Goal: Task Accomplishment & Management: Use online tool/utility

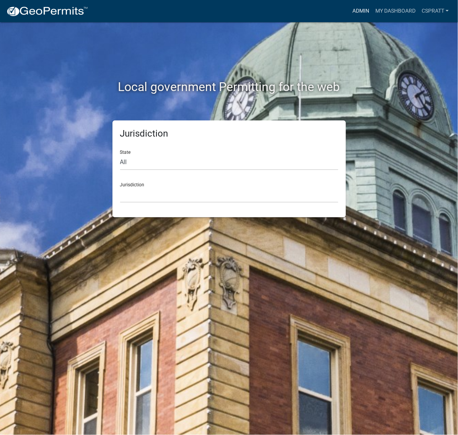
click at [349, 16] on link "Admin" at bounding box center [360, 11] width 23 height 15
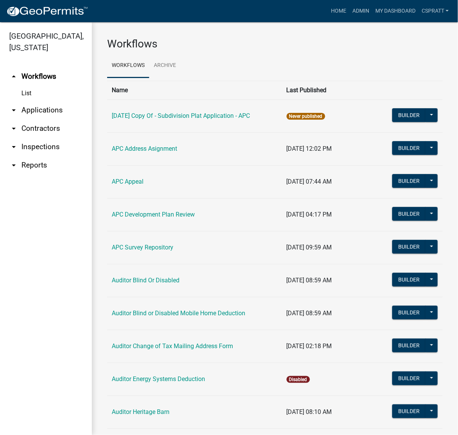
click at [50, 119] on link "arrow_drop_down Applications" at bounding box center [46, 110] width 92 height 18
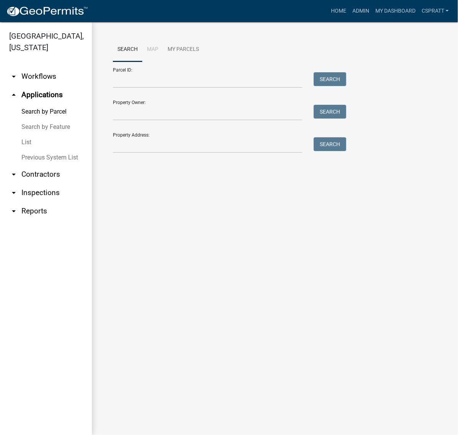
click at [26, 150] on link "List" at bounding box center [46, 142] width 92 height 15
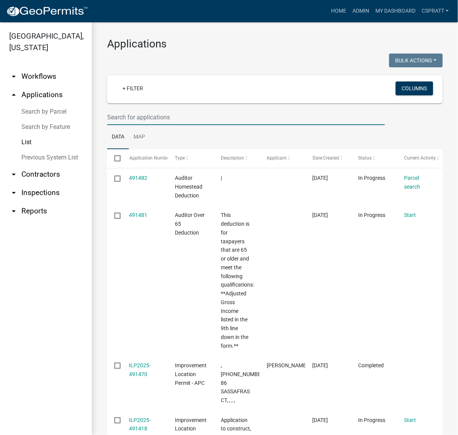
click at [133, 125] on input "text" at bounding box center [246, 117] width 278 height 16
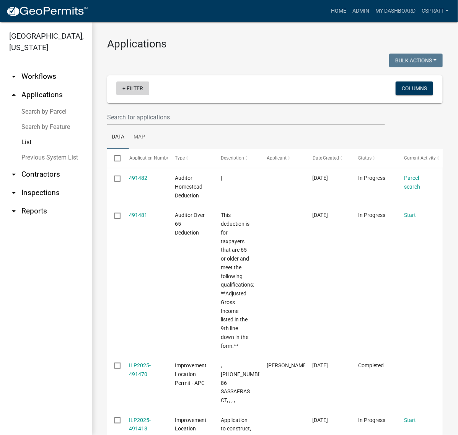
click at [145, 95] on link "+ Filter" at bounding box center [132, 88] width 33 height 14
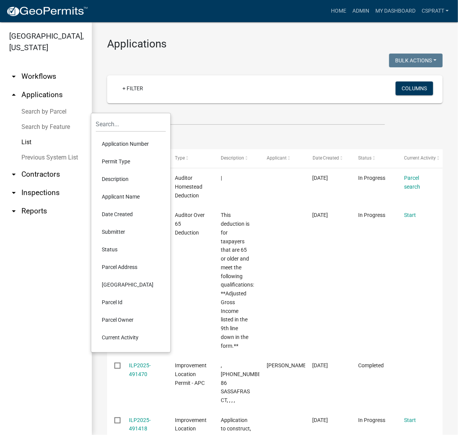
click at [121, 170] on li "Permit Type" at bounding box center [131, 162] width 70 height 18
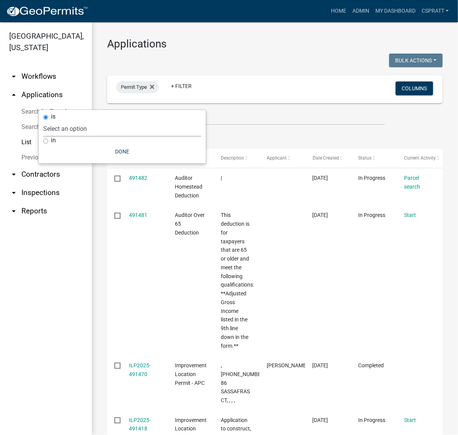
click at [127, 132] on select "Select an option [DATE] Copy Of - Subdivision Plat Application - APC APC Addres…" at bounding box center [122, 129] width 158 height 16
select select "a2c991f8-68ce-43d3-971c-57015753063b"
click at [87, 124] on select "Select an option [DATE] Copy Of - Subdivision Plat Application - APC APC Addres…" at bounding box center [122, 129] width 158 height 16
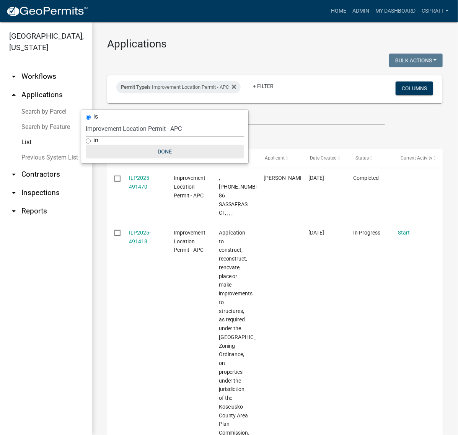
click at [177, 158] on button "Done" at bounding box center [165, 152] width 158 height 14
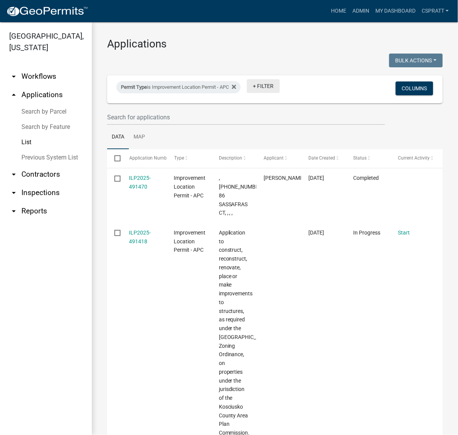
click at [280, 93] on link "+ Filter" at bounding box center [263, 86] width 33 height 14
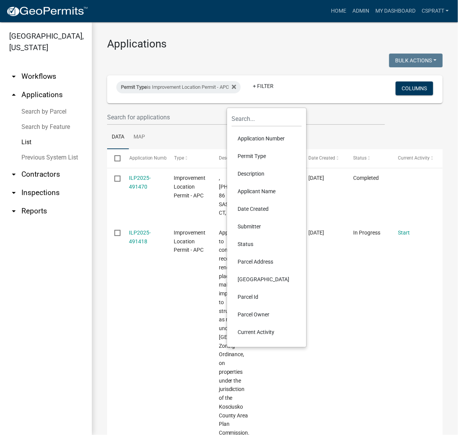
scroll to position [48, 0]
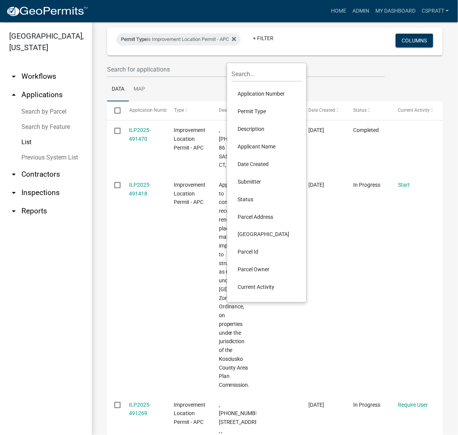
click at [254, 208] on li "Status" at bounding box center [267, 199] width 70 height 18
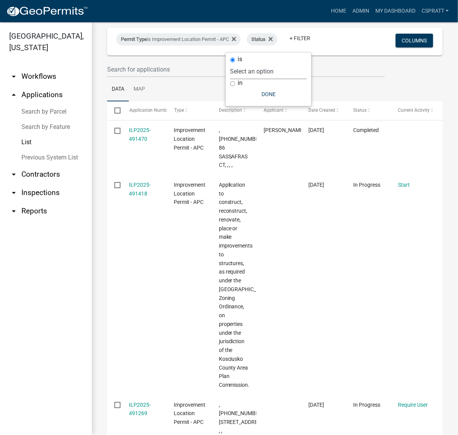
click at [266, 70] on select "Select an option Not Started In Progress Completed Expired Locked Withdrawn Voi…" at bounding box center [268, 71] width 76 height 16
select select "1"
click at [230, 79] on select "Select an option Not Started In Progress Completed Expired Locked Withdrawn Voi…" at bounding box center [268, 71] width 76 height 16
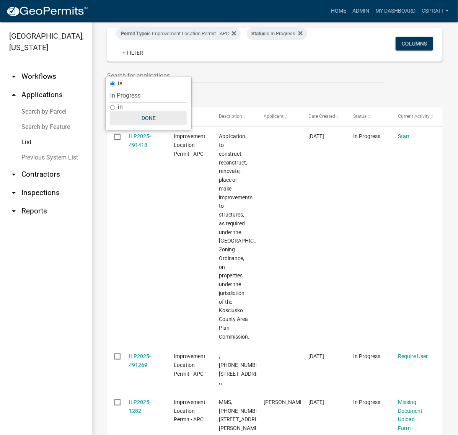
click at [159, 125] on button "Done" at bounding box center [148, 118] width 76 height 14
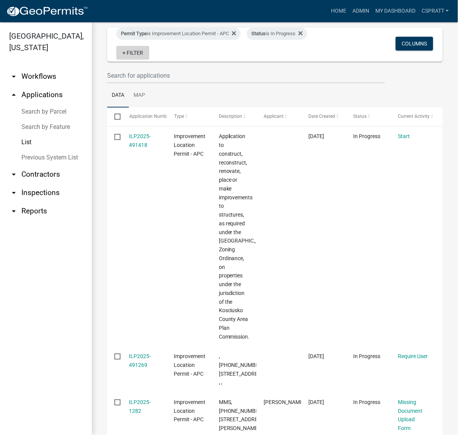
click at [149, 60] on link "+ Filter" at bounding box center [132, 53] width 33 height 14
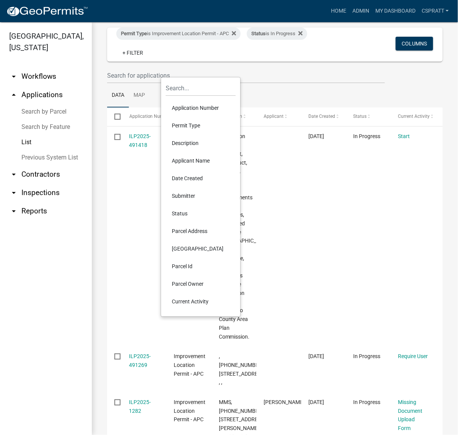
click at [288, 107] on ul "Data Map" at bounding box center [274, 95] width 335 height 24
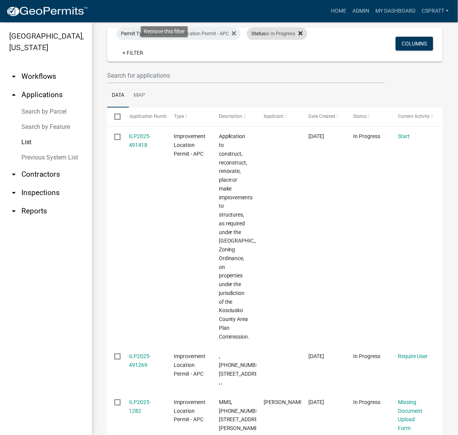
click at [298, 35] on icon at bounding box center [300, 33] width 4 height 4
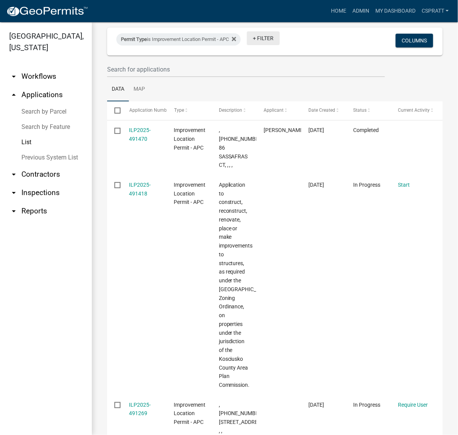
click at [277, 45] on link "+ Filter" at bounding box center [263, 38] width 33 height 14
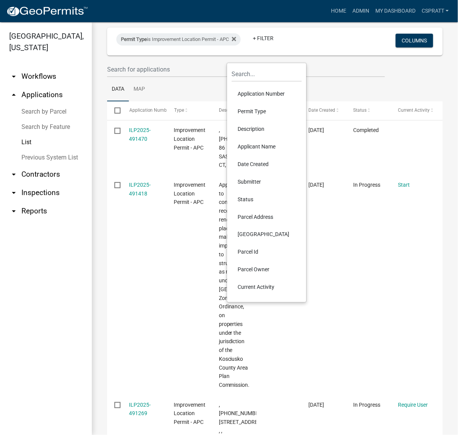
click at [248, 208] on li "Status" at bounding box center [267, 199] width 70 height 18
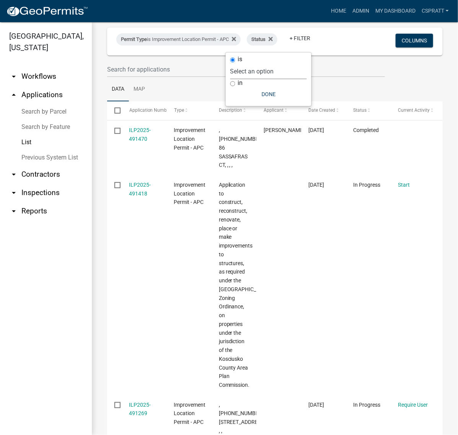
click at [281, 77] on select "Select an option Not Started In Progress Completed Expired Locked Withdrawn Voi…" at bounding box center [268, 71] width 76 height 16
select select "2"
click at [230, 79] on select "Select an option Not Started In Progress Completed Expired Locked Withdrawn Voi…" at bounding box center [268, 71] width 76 height 16
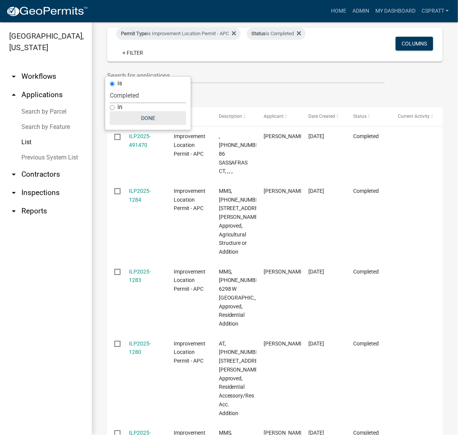
click at [159, 125] on button "Done" at bounding box center [148, 118] width 76 height 14
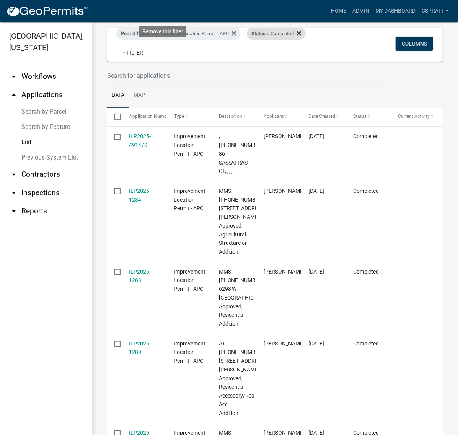
click at [297, 35] on icon at bounding box center [299, 33] width 4 height 4
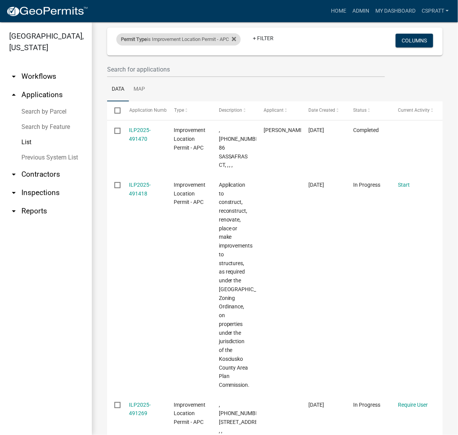
click at [241, 46] on div "Permit Type is Improvement Location Permit - APC Remove this filter" at bounding box center [178, 39] width 124 height 12
select select "a2c991f8-68ce-43d3-971c-57015753063b"
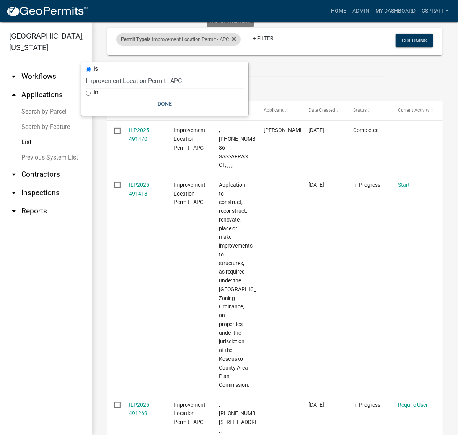
click at [241, 46] on div "Permit Type is Improvement Location Permit - APC Remove this filter" at bounding box center [178, 39] width 124 height 12
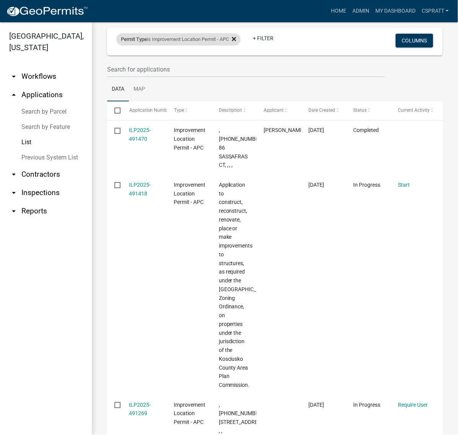
click at [236, 42] on icon at bounding box center [234, 39] width 4 height 6
